Goal: Information Seeking & Learning: Learn about a topic

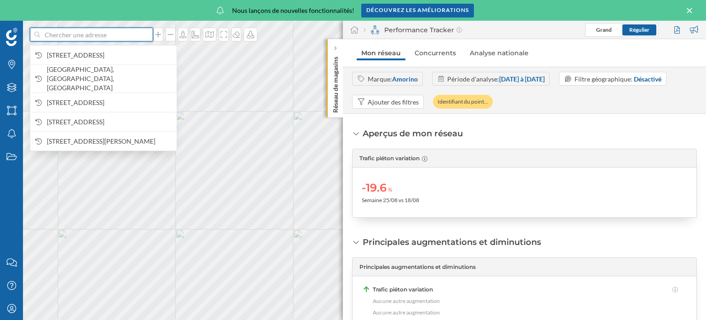
click at [105, 40] on input at bounding box center [91, 35] width 103 height 14
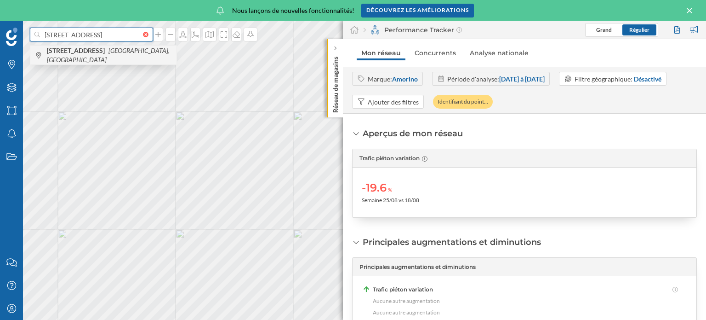
type input "[STREET_ADDRESS]"
click at [115, 56] on icon "[GEOGRAPHIC_DATA], [GEOGRAPHIC_DATA]" at bounding box center [108, 54] width 123 height 17
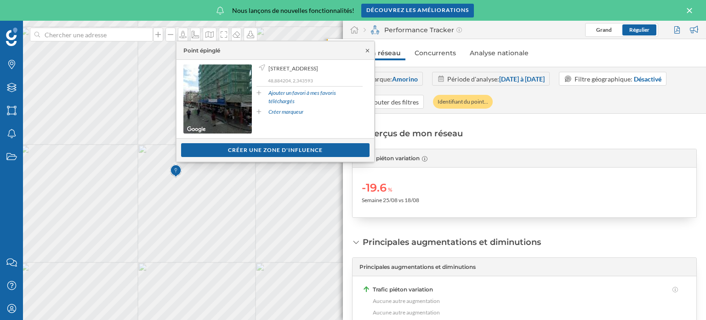
click at [366, 51] on icon at bounding box center [367, 51] width 7 height 6
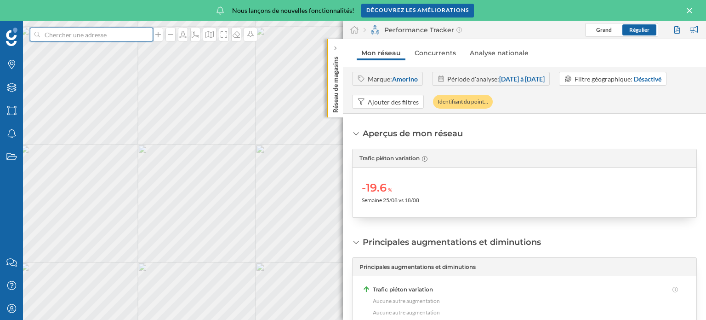
click at [119, 39] on input at bounding box center [91, 35] width 103 height 14
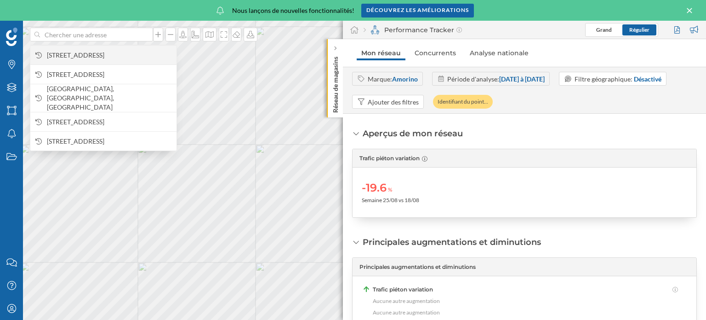
click at [115, 56] on span "[STREET_ADDRESS]" at bounding box center [109, 55] width 125 height 9
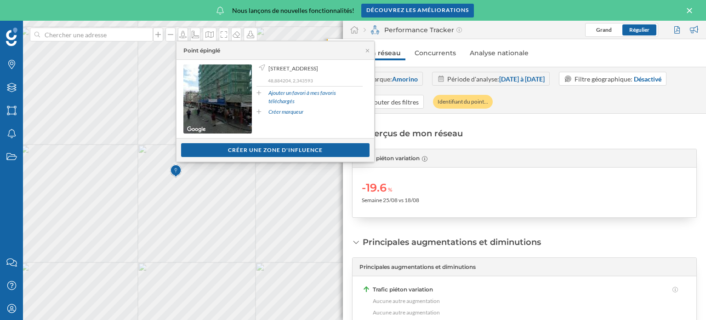
click at [212, 156] on div "Afficher les consommateurs Créer une zone d'influence" at bounding box center [276, 149] width 198 height 23
click at [219, 151] on div "Créer une zone d'influence" at bounding box center [275, 150] width 189 height 14
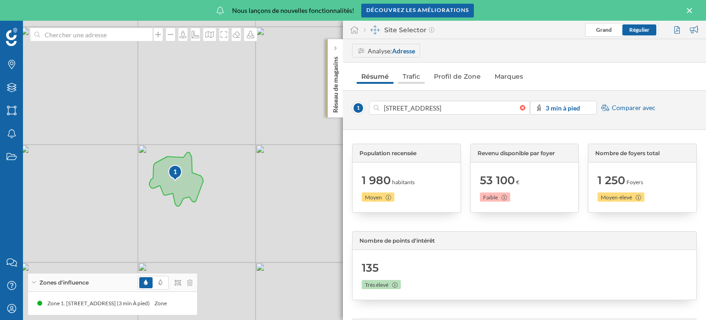
click at [414, 77] on link "Trafic" at bounding box center [411, 76] width 27 height 15
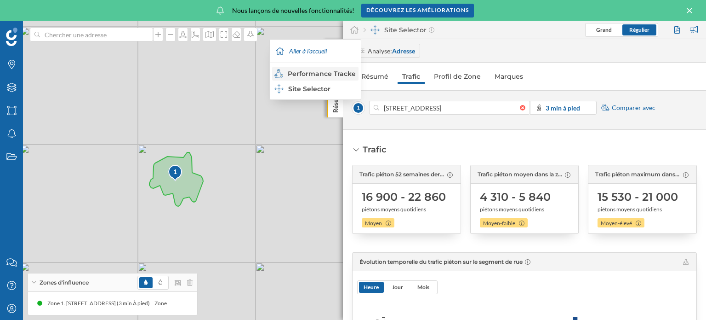
click at [326, 71] on div "Performance Tracker" at bounding box center [314, 73] width 81 height 9
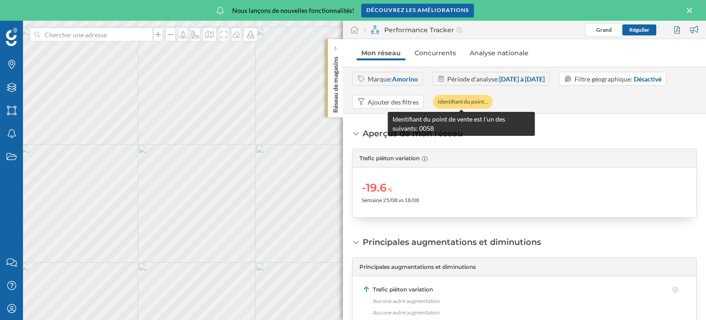
click at [485, 101] on icon at bounding box center [487, 102] width 4 height 6
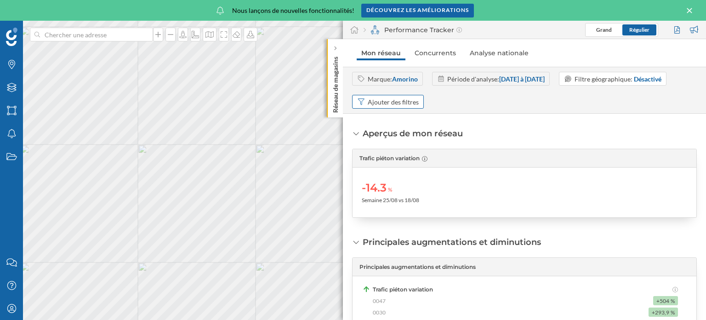
click at [411, 101] on div "Ajouter des filtres" at bounding box center [393, 102] width 51 height 10
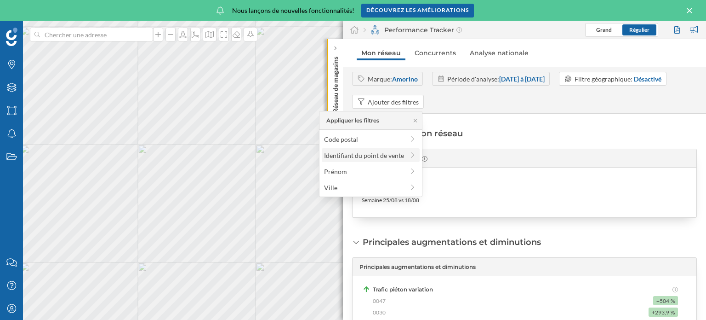
click at [393, 154] on div "Identifiant du point de vente" at bounding box center [364, 155] width 80 height 8
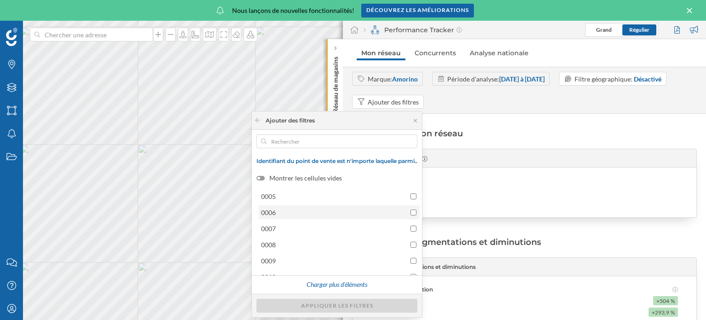
scroll to position [91, 0]
click at [352, 285] on div "Charger plus d'éléments" at bounding box center [337, 285] width 72 height 14
click at [353, 285] on div "Charger plus d'éléments" at bounding box center [337, 285] width 72 height 14
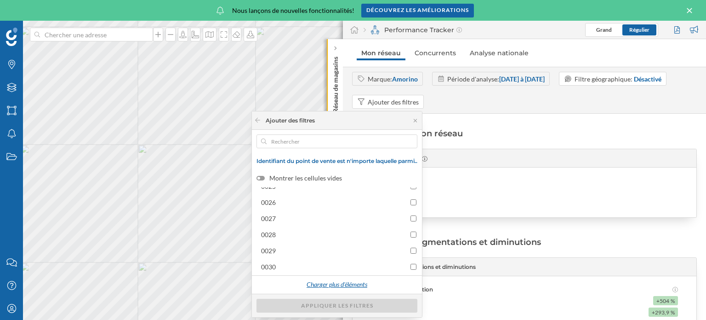
click at [360, 284] on div "Charger plus d'éléments" at bounding box center [337, 285] width 72 height 14
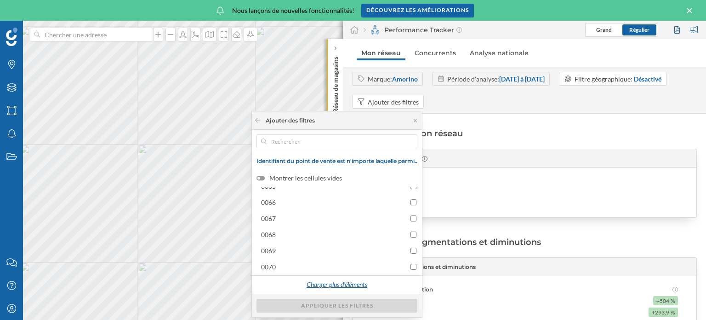
scroll to position [1217, 0]
click at [411, 268] on input "0080" at bounding box center [414, 266] width 6 height 6
checkbox input "true"
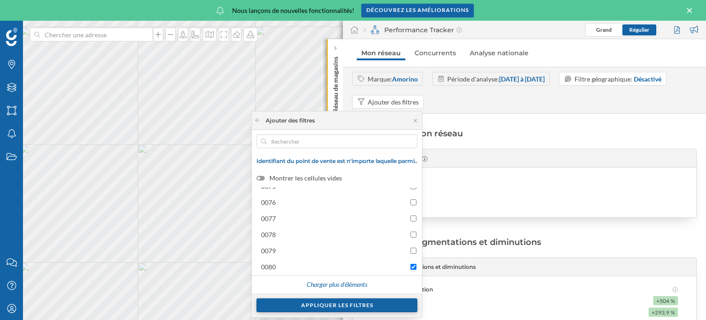
click at [383, 302] on div "Appliquer les filtres" at bounding box center [337, 305] width 161 height 14
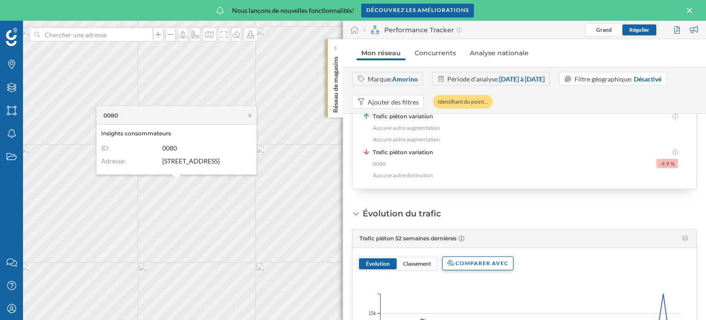
scroll to position [230, 0]
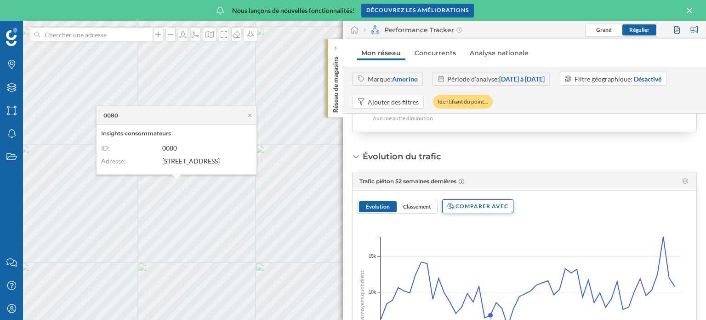
click at [491, 209] on div "Comparer avec" at bounding box center [477, 206] width 71 height 14
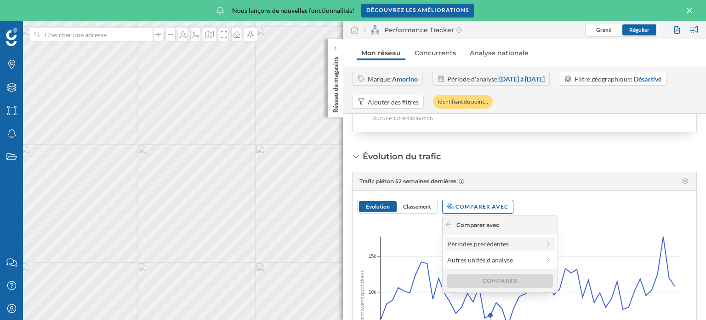
click at [546, 242] on icon at bounding box center [548, 243] width 8 height 6
click at [508, 240] on div "Année précédente" at bounding box center [499, 244] width 105 height 10
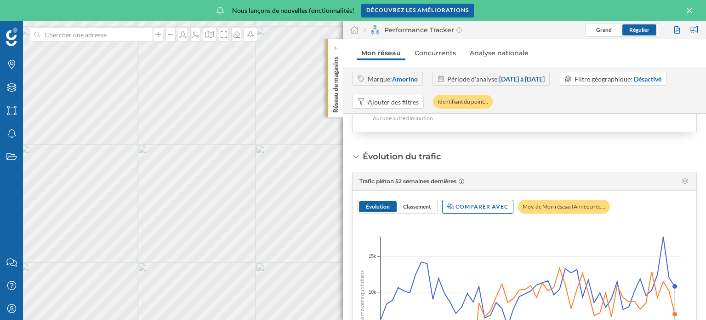
drag, startPoint x: 706, startPoint y: 226, endPoint x: 704, endPoint y: 252, distance: 26.2
click at [704, 252] on div "Aperçus de mon réseau Trafic piéton variation -9.9 % Semaine 25/08 vs 18/08 Pri…" at bounding box center [524, 217] width 363 height 206
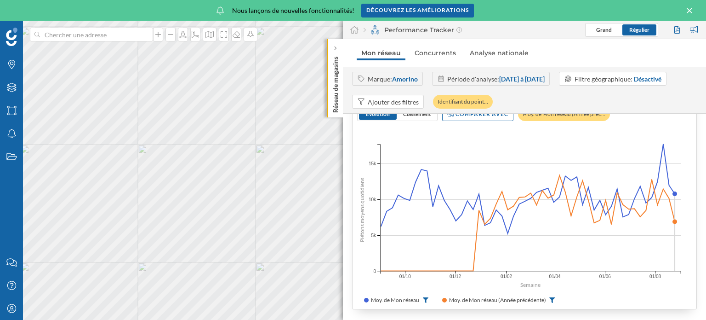
scroll to position [329, 0]
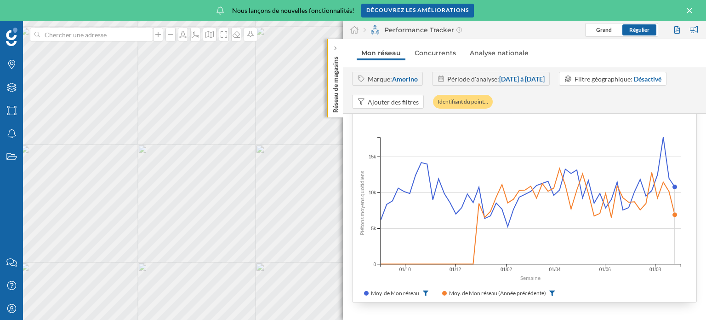
drag, startPoint x: 706, startPoint y: 263, endPoint x: 706, endPoint y: 246, distance: 16.6
click at [706, 246] on div "Aperçus de mon réseau Trafic piéton variation -9.9 % Semaine 25/08 vs 18/08 Pri…" at bounding box center [524, 217] width 363 height 206
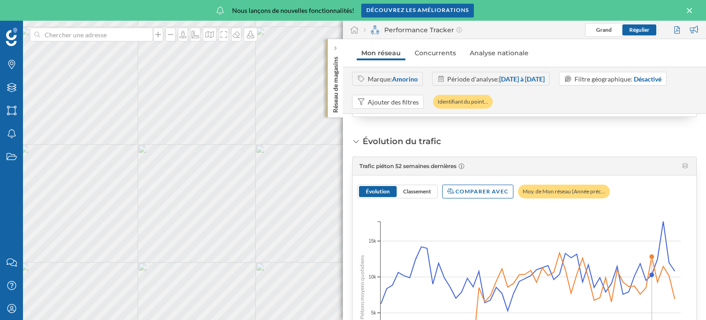
scroll to position [322, 0]
